Goal: Contribute content

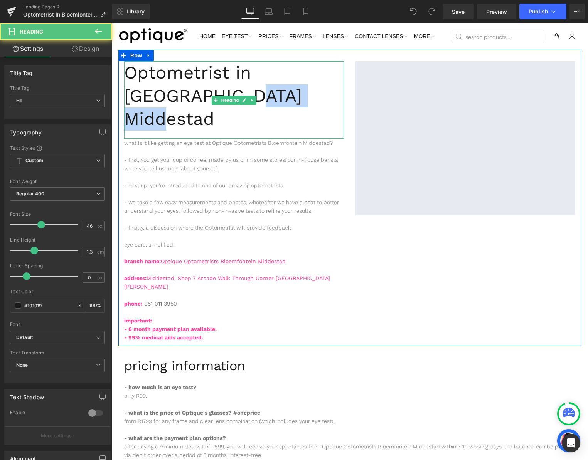
drag, startPoint x: 335, startPoint y: 98, endPoint x: 251, endPoint y: 99, distance: 83.6
click at [251, 99] on h1 "Optometrist in [GEOGRAPHIC_DATA] Middestad" at bounding box center [234, 95] width 220 height 69
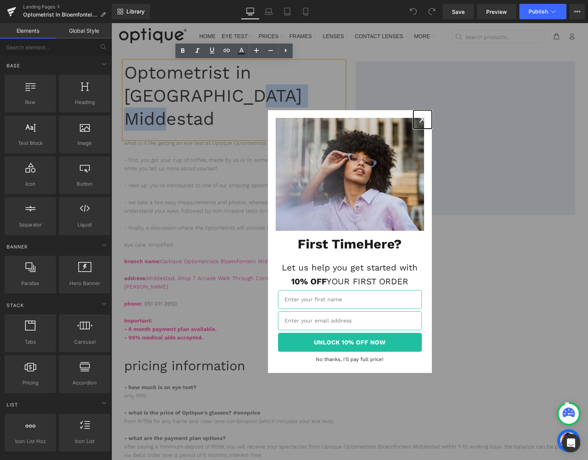
click at [421, 119] on icon "close icon" at bounding box center [422, 119] width 6 height 6
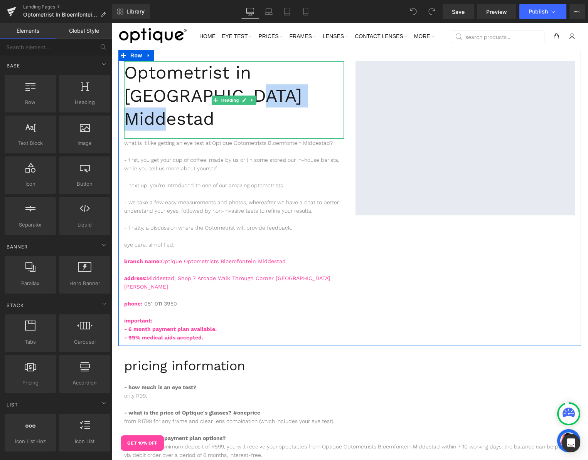
click at [306, 101] on h1 "Optometrist in [GEOGRAPHIC_DATA] Middestad" at bounding box center [234, 95] width 220 height 69
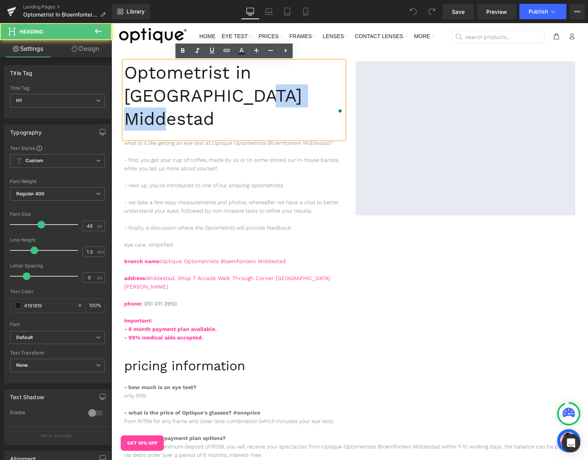
drag, startPoint x: 336, startPoint y: 98, endPoint x: 264, endPoint y: 99, distance: 72.1
click at [264, 99] on h1 "Optometrist in [GEOGRAPHIC_DATA] Middestad" at bounding box center [234, 95] width 220 height 69
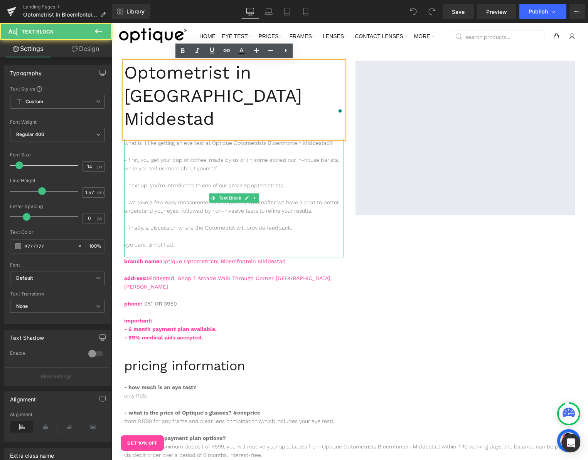
click at [284, 147] on p at bounding box center [234, 151] width 220 height 8
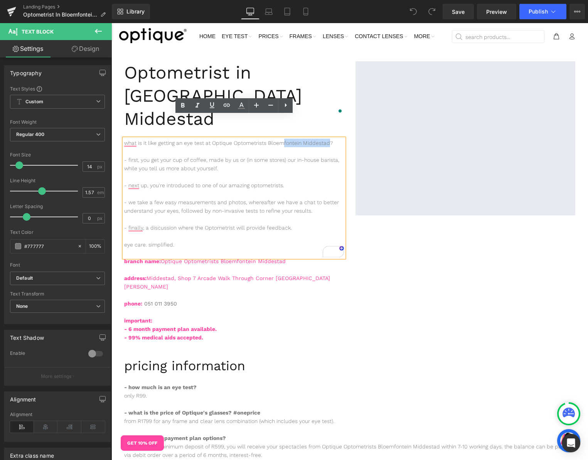
drag, startPoint x: 331, startPoint y: 121, endPoint x: 286, endPoint y: 121, distance: 45.1
click at [286, 139] on p "what is it like getting an eye test at Optique Optometrists Bloemfontein Middes…" at bounding box center [234, 143] width 220 height 8
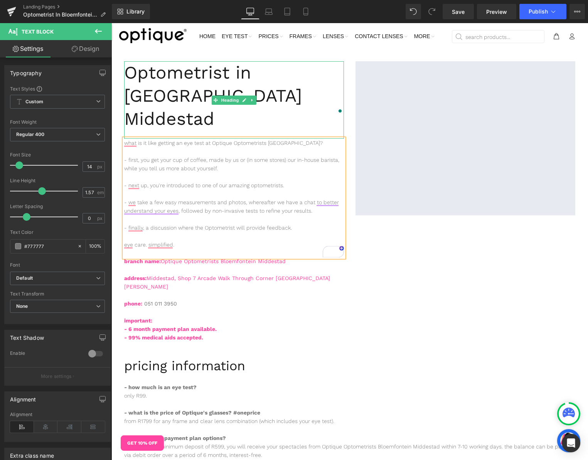
click at [285, 102] on h1 "Optometrist in [GEOGRAPHIC_DATA] Middestad" at bounding box center [234, 95] width 220 height 69
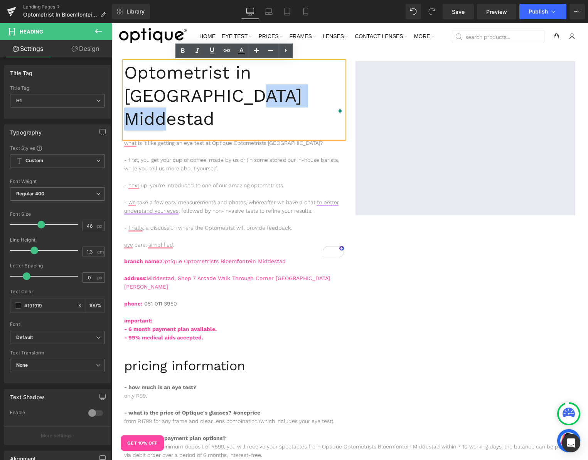
drag, startPoint x: 247, startPoint y: 97, endPoint x: 335, endPoint y: 97, distance: 88.2
click at [335, 97] on h1 "Optometrist in [GEOGRAPHIC_DATA] Middestad" at bounding box center [234, 95] width 220 height 69
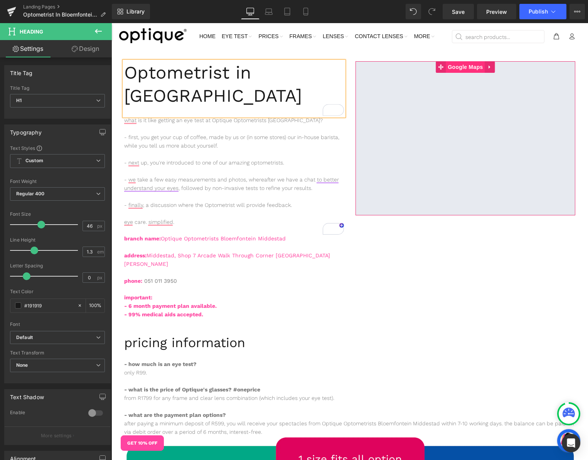
click at [465, 70] on span "Google Maps" at bounding box center [464, 67] width 39 height 12
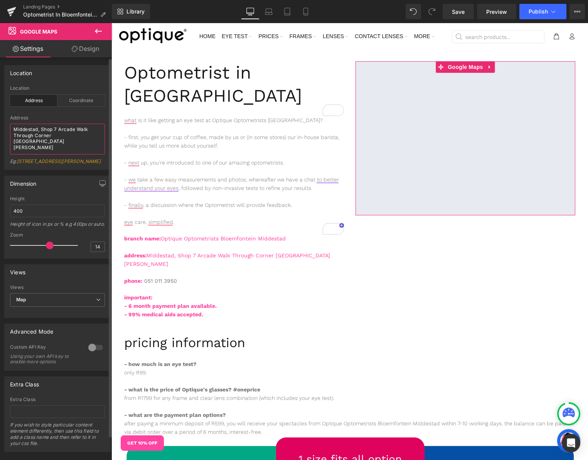
drag, startPoint x: 30, startPoint y: 123, endPoint x: 27, endPoint y: 107, distance: 16.5
click at [30, 117] on div "Address Middestad, Shop 7 Arcade Walk Through Corner [GEOGRAPHIC_DATA][PERSON_N…" at bounding box center [57, 142] width 95 height 54
paste textarea "Shop GF/[STREET_ADDRESS][PERSON_NAME]"
drag, startPoint x: 45, startPoint y: 129, endPoint x: 47, endPoint y: 121, distance: 7.6
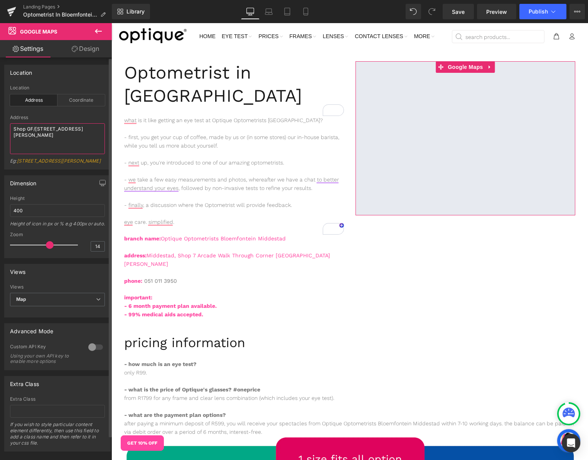
click at [47, 121] on div "Address [STREET_ADDRESS][PERSON_NAME][PERSON_NAME]" at bounding box center [57, 142] width 95 height 54
type textarea "[GEOGRAPHIC_DATA], [GEOGRAPHIC_DATA][PERSON_NAME], [GEOGRAPHIC_DATA], W [GEOGRA…"
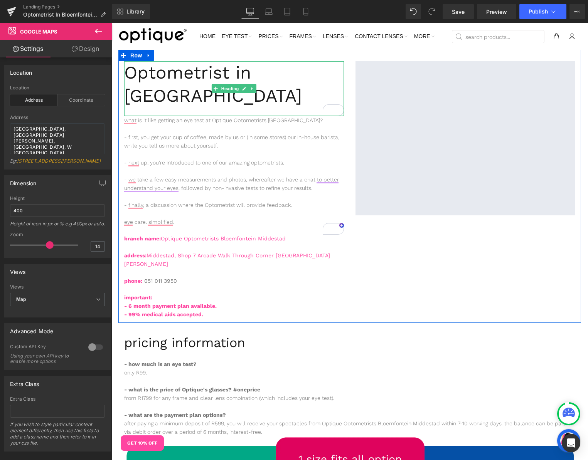
click at [282, 101] on h1 "Optometrist in [GEOGRAPHIC_DATA]" at bounding box center [234, 84] width 220 height 46
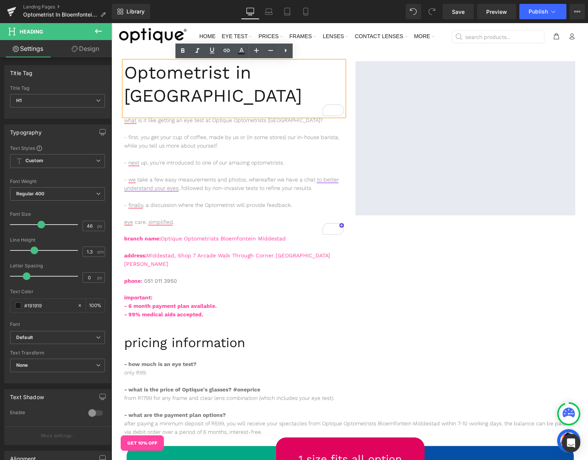
drag, startPoint x: 299, startPoint y: 98, endPoint x: 247, endPoint y: 98, distance: 51.6
click at [247, 98] on h1 "Optometrist in [GEOGRAPHIC_DATA]" at bounding box center [234, 84] width 220 height 46
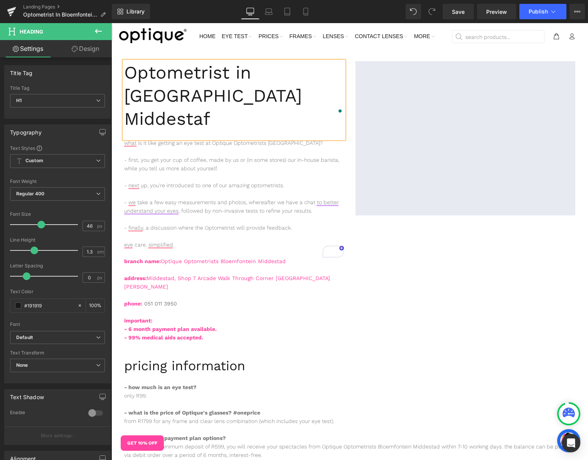
click at [220, 274] on p "address: Middestad, Shop 7 Arcade Walk Through Corner [GEOGRAPHIC_DATA][PERSON_…" at bounding box center [234, 282] width 220 height 17
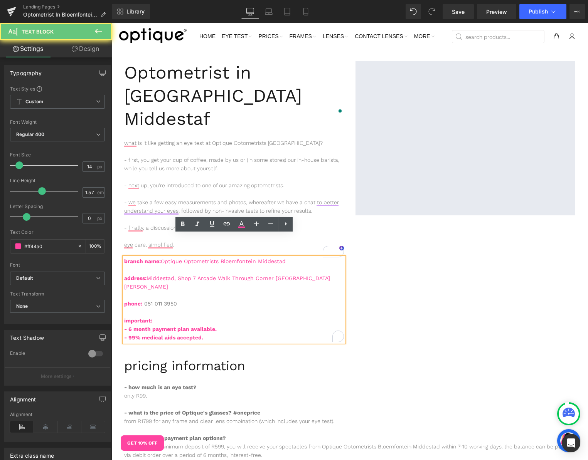
click at [224, 274] on p "address: Middestad, Shop 7 Arcade Walk Through Corner [GEOGRAPHIC_DATA][PERSON_…" at bounding box center [234, 282] width 220 height 17
drag, startPoint x: 225, startPoint y: 264, endPoint x: 150, endPoint y: 255, distance: 75.3
click at [150, 274] on p "address: Middestad, Shop 7 Arcade Walk Through Corner [GEOGRAPHIC_DATA][PERSON_…" at bounding box center [234, 282] width 220 height 17
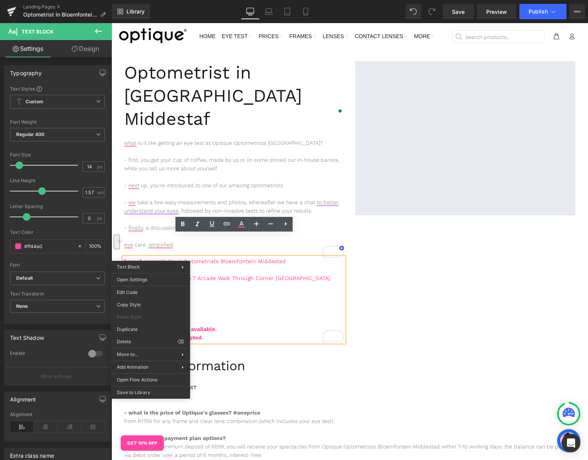
click at [222, 274] on p "address: Middestad, Shop 7 Arcade Walk Through Corner [GEOGRAPHIC_DATA][PERSON_…" at bounding box center [234, 282] width 220 height 17
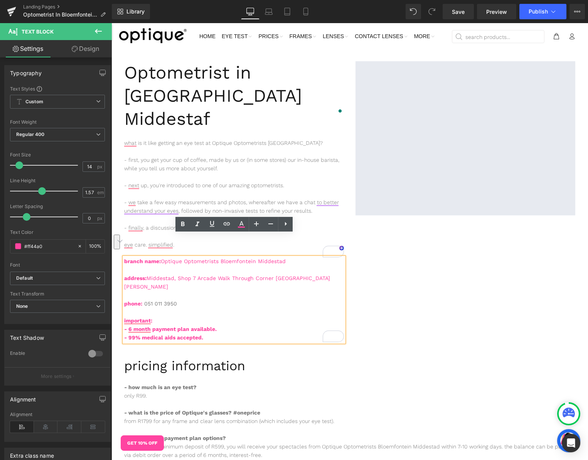
drag, startPoint x: 221, startPoint y: 264, endPoint x: 149, endPoint y: 254, distance: 72.7
click at [149, 274] on p "address: Middestad, Shop 7 Arcade Walk Through Corner [GEOGRAPHIC_DATA][PERSON_…" at bounding box center [234, 282] width 220 height 17
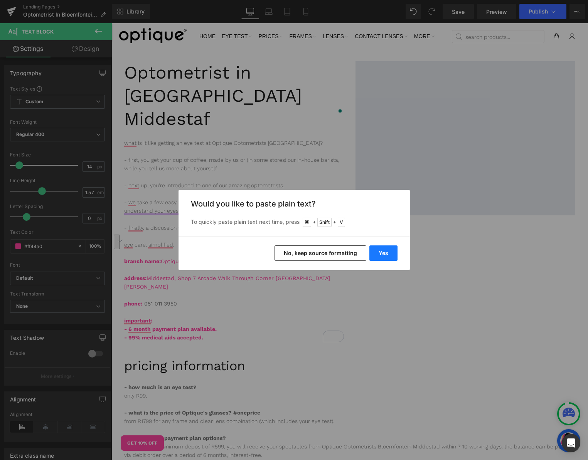
click at [381, 254] on button "Yes" at bounding box center [383, 252] width 28 height 15
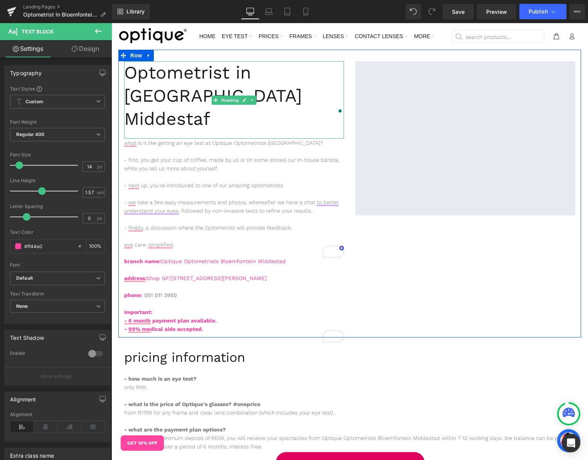
click at [332, 92] on h1 "Optometrist in [GEOGRAPHIC_DATA] Middestaf" at bounding box center [234, 95] width 220 height 69
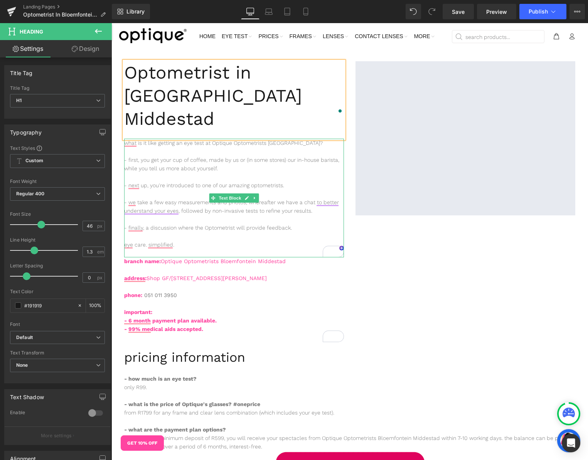
click at [264, 215] on p "To enrich screen reader interactions, please activate Accessibility in Grammarl…" at bounding box center [234, 219] width 220 height 8
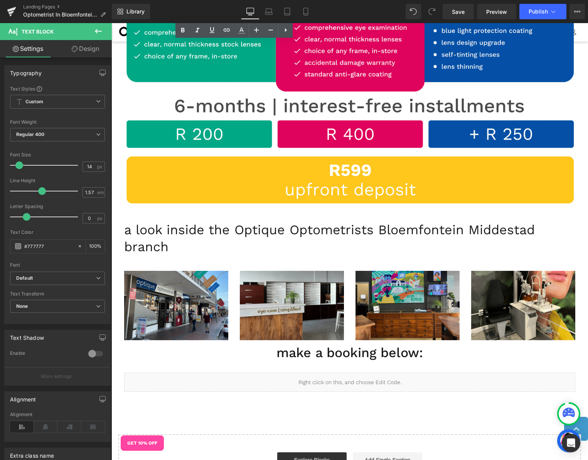
scroll to position [581, 0]
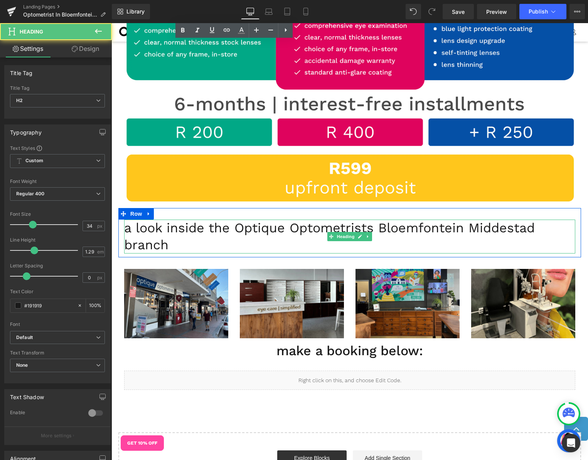
click at [497, 220] on h2 "a look inside the Optique Optometrists Bloemfontein Middestad branch" at bounding box center [349, 237] width 451 height 34
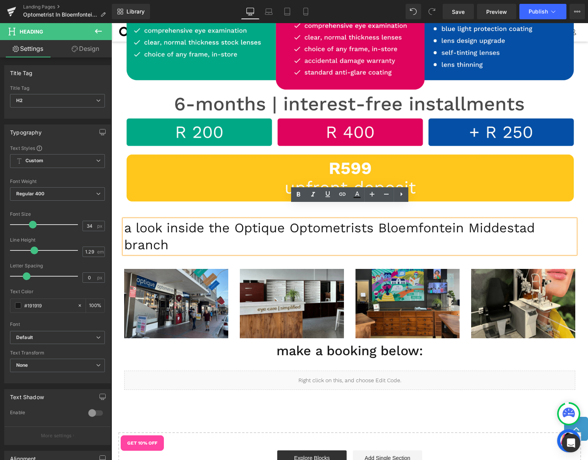
click at [497, 220] on h2 "a look inside the Optique Optometrists Bloemfontein Middestad branch" at bounding box center [349, 237] width 451 height 34
click at [428, 220] on h2 "a look inside the Optique Optometrists Bloemfontein Middestad branch" at bounding box center [349, 237] width 451 height 34
drag, startPoint x: 419, startPoint y: 213, endPoint x: 532, endPoint y: 212, distance: 112.9
click at [532, 220] on h2 "a look inside the Optique Optometrists Bloemfontein Middestad branch" at bounding box center [349, 237] width 451 height 34
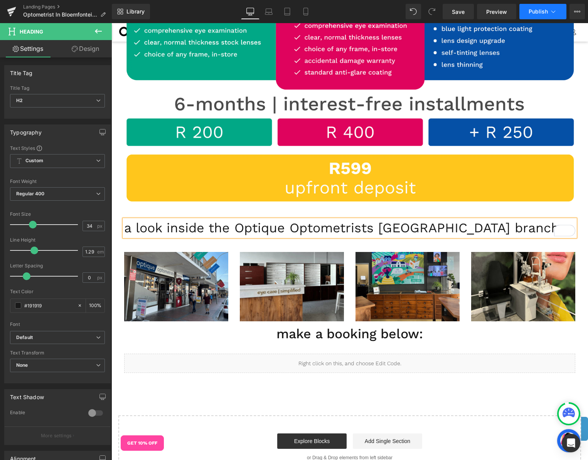
click at [526, 12] on button "Publish" at bounding box center [542, 11] width 47 height 15
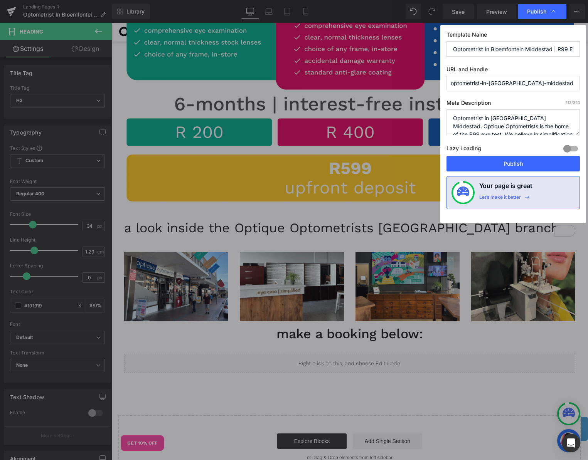
click at [494, 124] on textarea "Optometrist in Bloemfontein Middestad. Optique Optometrists is the home of the …" at bounding box center [512, 122] width 133 height 26
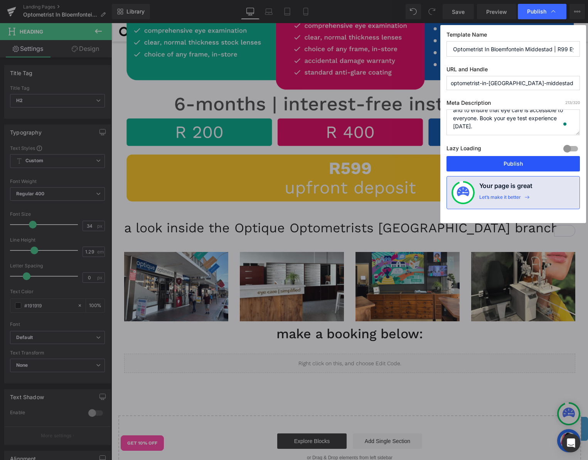
click at [490, 163] on button "Publish" at bounding box center [512, 163] width 133 height 15
